Goal: Navigation & Orientation: Find specific page/section

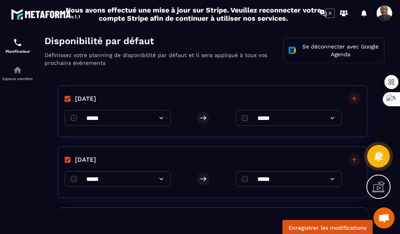
click at [377, 186] on icon at bounding box center [378, 186] width 12 height 12
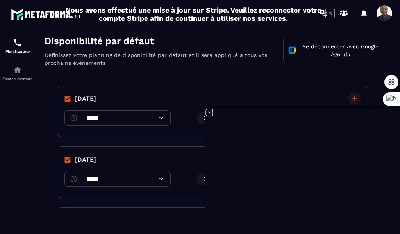
click at [208, 113] on icon at bounding box center [209, 112] width 7 height 7
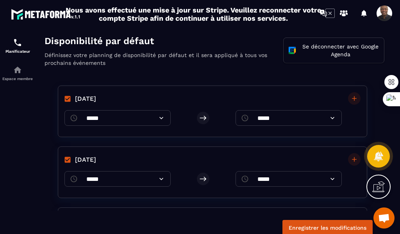
click at [179, 67] on div "Disponibilité par défaut Définissez votre planning de disponibilité par défaut …" at bounding box center [214, 55] width 355 height 42
click at [147, 69] on div "Disponibilité par défaut Définissez votre planning de disponibilité par défaut …" at bounding box center [214, 55] width 355 height 42
click at [16, 46] on img at bounding box center [17, 42] width 9 height 9
click at [14, 47] on div "Planificateur" at bounding box center [17, 46] width 31 height 16
click at [17, 73] on img at bounding box center [17, 69] width 9 height 9
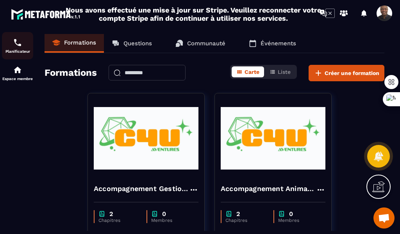
click at [20, 46] on img at bounding box center [17, 42] width 9 height 9
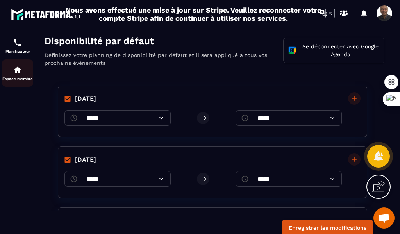
click at [22, 69] on div "Espace membre" at bounding box center [17, 73] width 31 height 16
